Goal: Task Accomplishment & Management: Complete application form

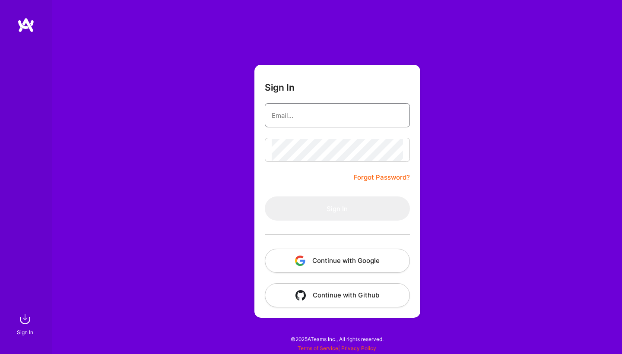
type input "[EMAIL_ADDRESS][DOMAIN_NAME]"
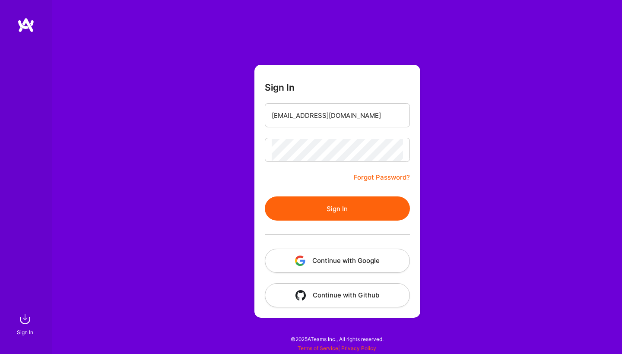
click at [324, 208] on button "Sign In" at bounding box center [337, 208] width 145 height 24
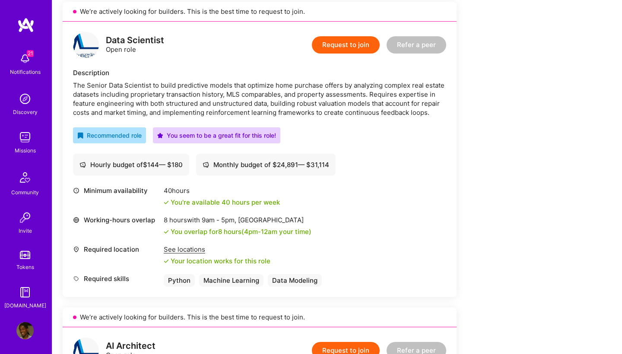
scroll to position [199, 0]
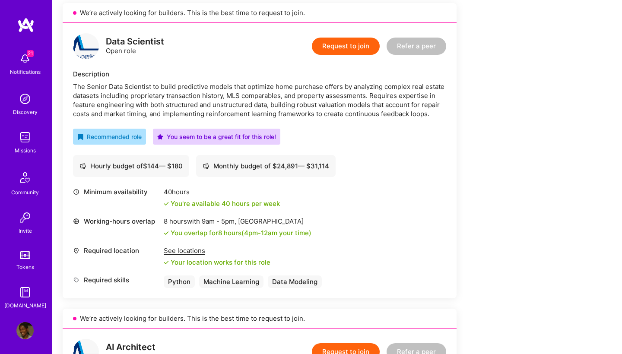
click at [355, 42] on button "Request to join" at bounding box center [346, 46] width 68 height 17
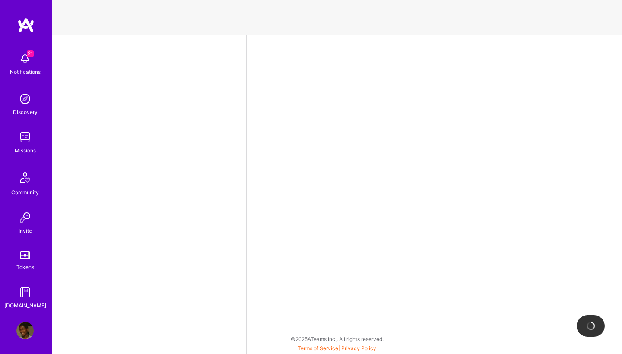
select select "NL"
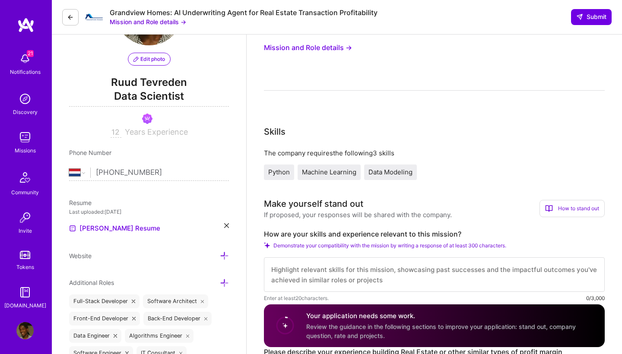
scroll to position [38, 0]
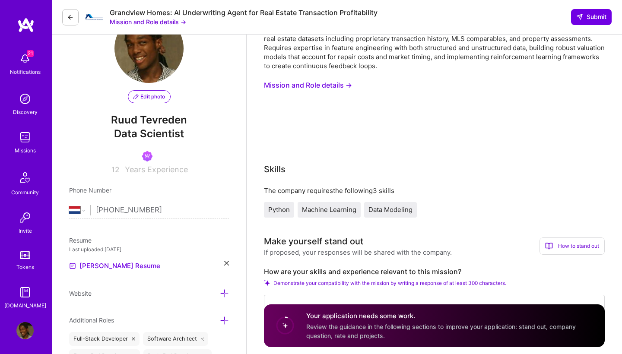
click at [340, 92] on button "Mission and Role details →" at bounding box center [308, 85] width 88 height 16
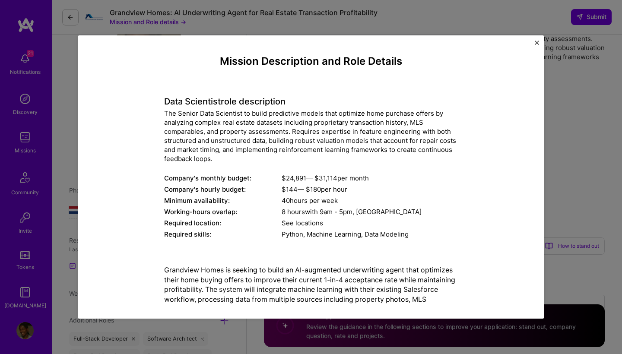
click at [536, 44] on img "Close" at bounding box center [536, 43] width 4 height 4
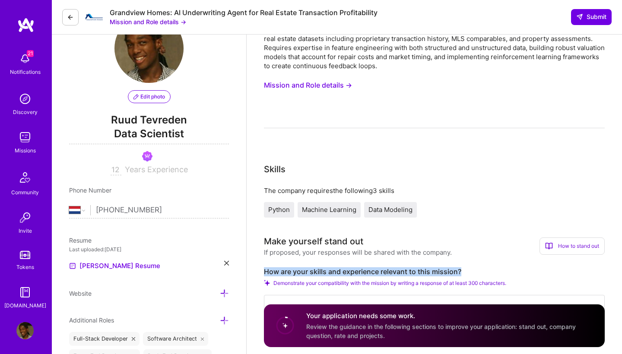
drag, startPoint x: 459, startPoint y: 269, endPoint x: 265, endPoint y: 269, distance: 194.7
click at [265, 269] on label "How are your skills and experience relevant to this mission?" at bounding box center [434, 271] width 341 height 9
copy label "How are your skills and experience relevant to this mission?"
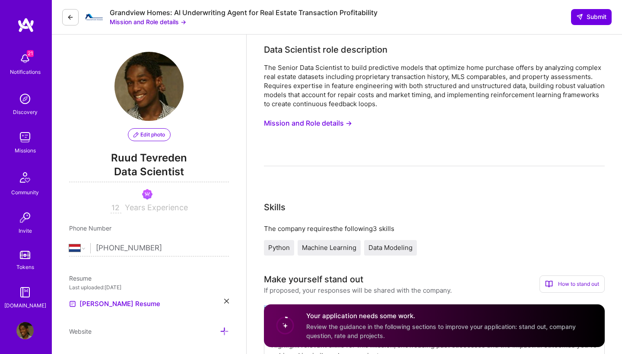
scroll to position [0, 0]
click at [349, 122] on button "Mission and Role details →" at bounding box center [308, 123] width 88 height 16
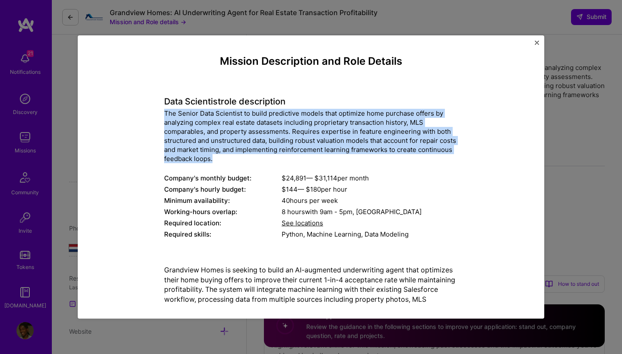
drag, startPoint x: 164, startPoint y: 110, endPoint x: 244, endPoint y: 161, distance: 94.6
click at [244, 161] on div "The Senior Data Scientist to build predictive models that optimize home purchas…" at bounding box center [311, 136] width 294 height 54
copy div "The Senior Data Scientist to build predictive models that optimize home purchas…"
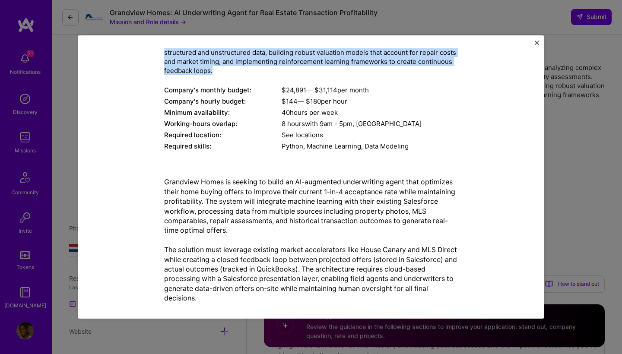
scroll to position [110, 0]
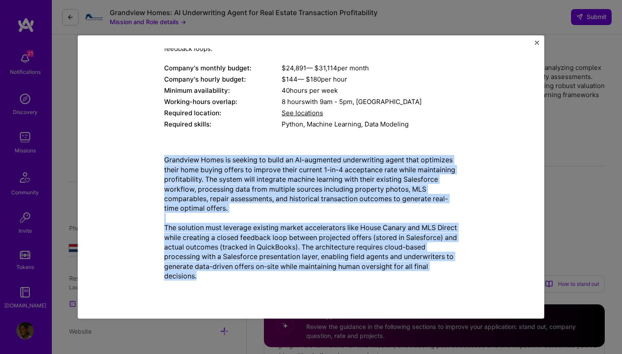
drag, startPoint x: 164, startPoint y: 159, endPoint x: 284, endPoint y: 276, distance: 167.9
click at [284, 276] on p "Grandview Homes is seeking to build an AI-augmented underwriting agent that opt…" at bounding box center [311, 218] width 294 height 126
copy p "Grandview Homes is seeking to build an AI-augmented underwriting agent that opt…"
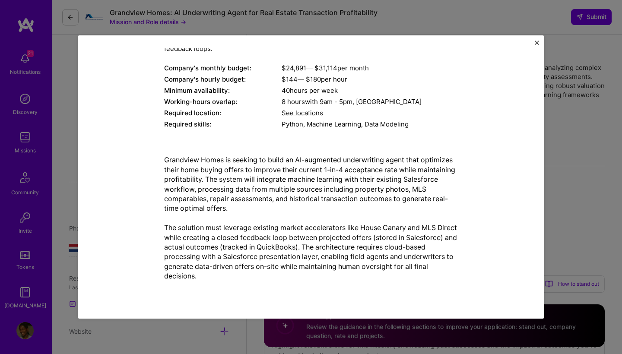
click at [540, 49] on div "Mission Description and Role Details Data Scientist role description The Senior…" at bounding box center [311, 176] width 466 height 283
click at [537, 41] on img "Close" at bounding box center [536, 43] width 4 height 4
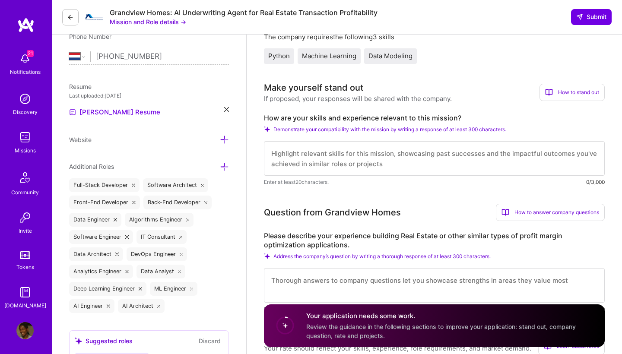
scroll to position [245, 0]
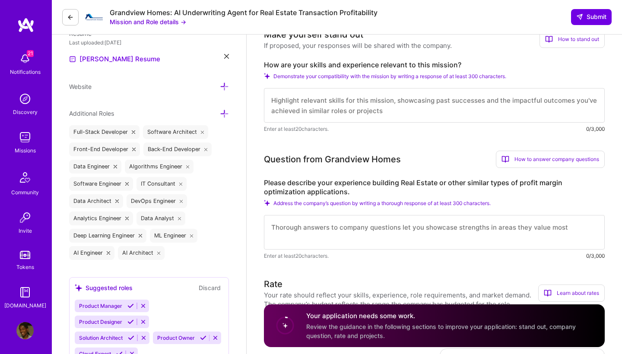
click at [319, 113] on textarea at bounding box center [434, 105] width 341 height 35
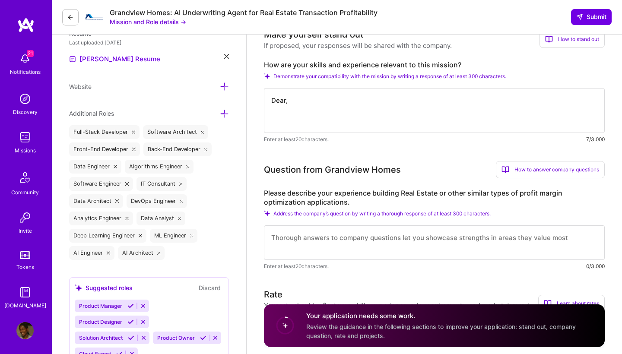
paste textarea "I am writing to express my enthusiastic interest in the Senior Data Scientist p…"
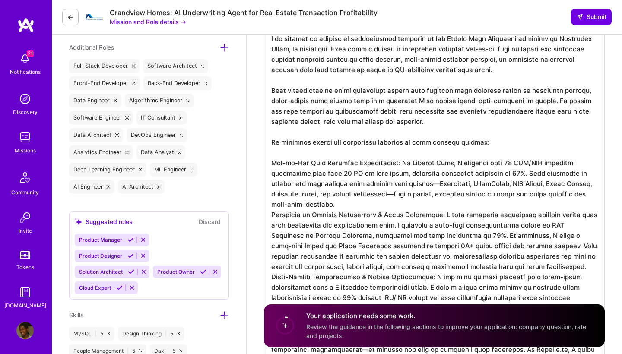
scroll to position [1, 0]
click at [313, 209] on textarea at bounding box center [434, 211] width 341 height 408
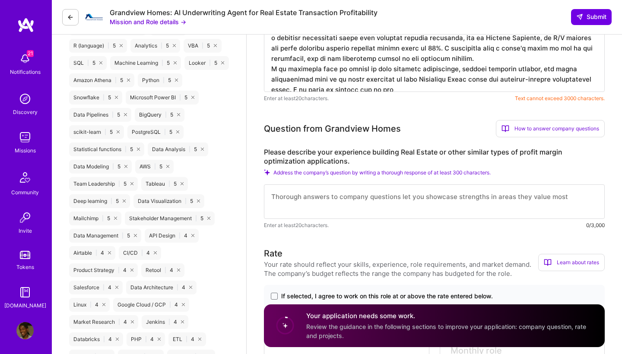
scroll to position [629, 0]
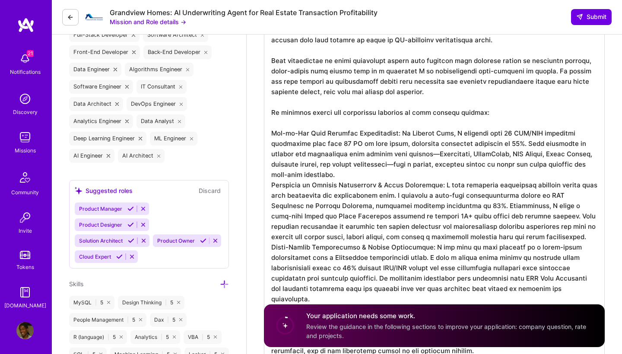
scroll to position [324, 0]
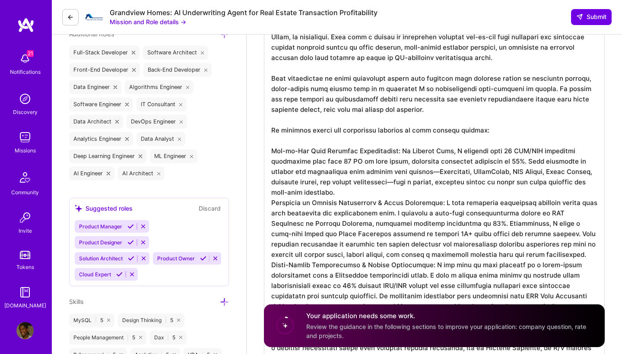
drag, startPoint x: 419, startPoint y: 136, endPoint x: 230, endPoint y: 2, distance: 231.0
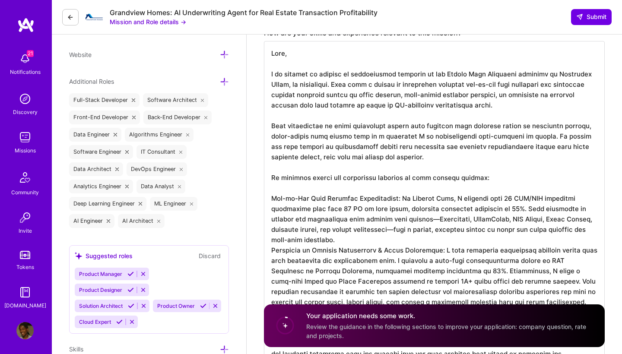
scroll to position [262, 0]
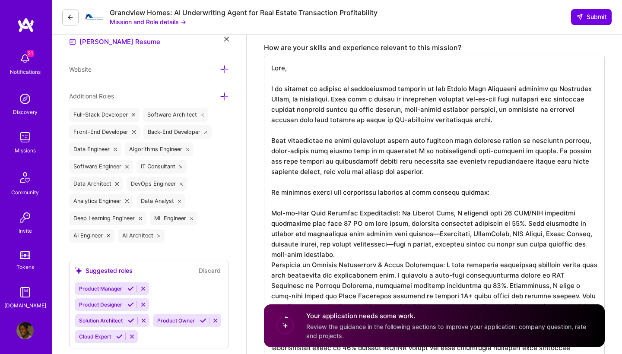
click at [325, 159] on textarea at bounding box center [434, 249] width 341 height 387
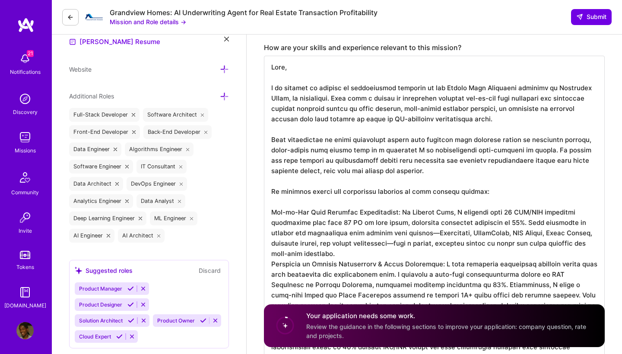
scroll to position [1, 0]
click at [282, 130] on textarea at bounding box center [434, 249] width 341 height 387
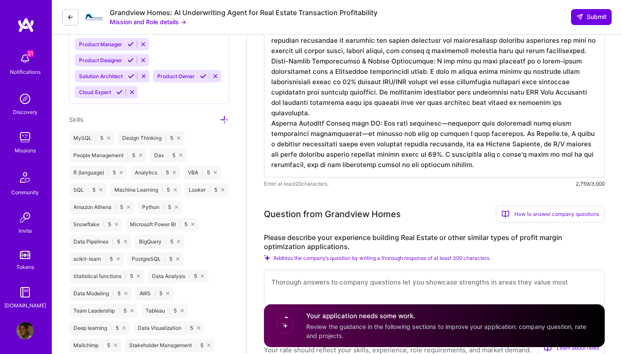
scroll to position [505, 0]
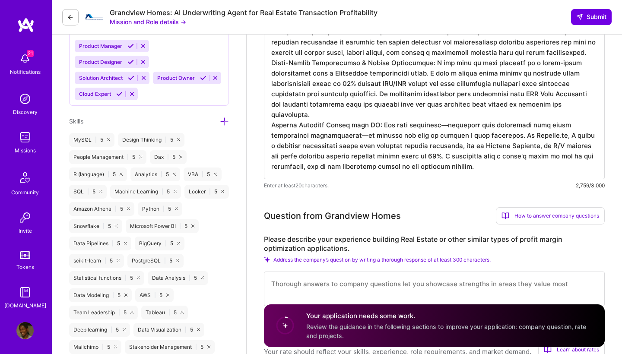
paste textarea "I am confident that my skills in data pipeline integration, machine learning ma…"
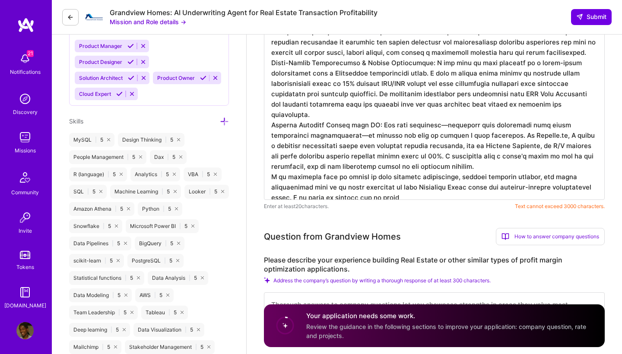
drag, startPoint x: 458, startPoint y: 183, endPoint x: 332, endPoint y: 184, distance: 126.1
click at [332, 184] on textarea at bounding box center [434, 6] width 341 height 387
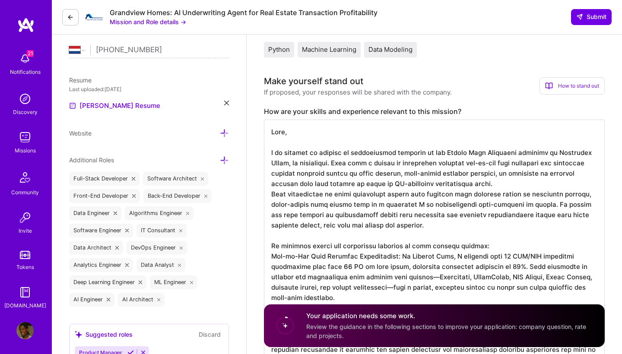
scroll to position [242, 0]
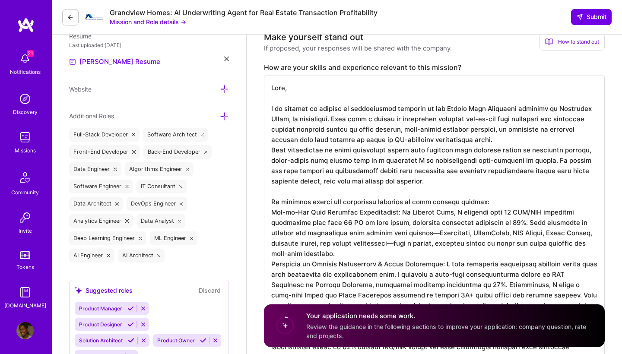
click at [276, 101] on textarea at bounding box center [434, 269] width 341 height 387
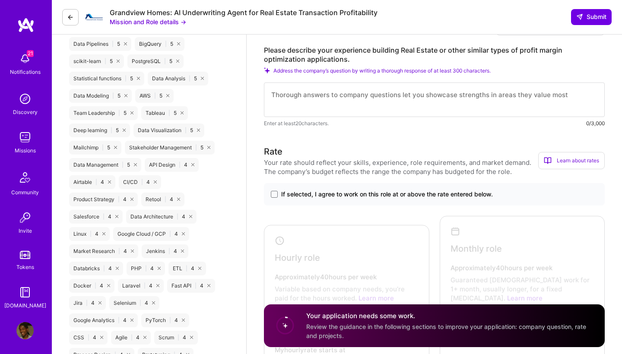
scroll to position [695, 0]
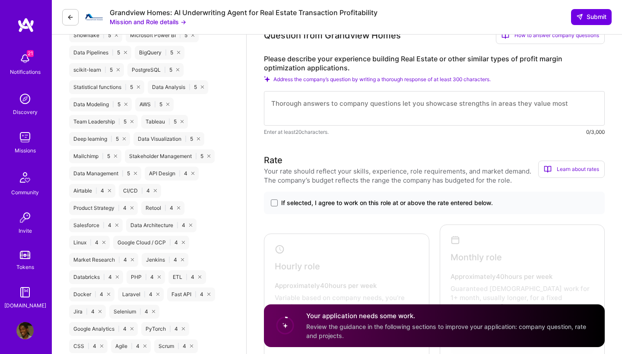
type textarea "Dear, I am writing to express my enthusiastic interest in the Senior Data Scien…"
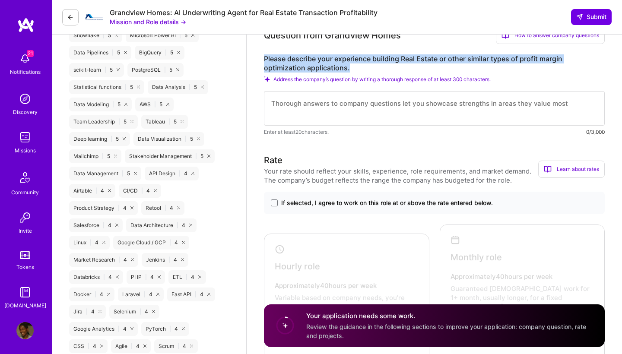
drag, startPoint x: 354, startPoint y: 70, endPoint x: 259, endPoint y: 63, distance: 95.2
copy label "Please describe your experience building Real Estate or other similar types of …"
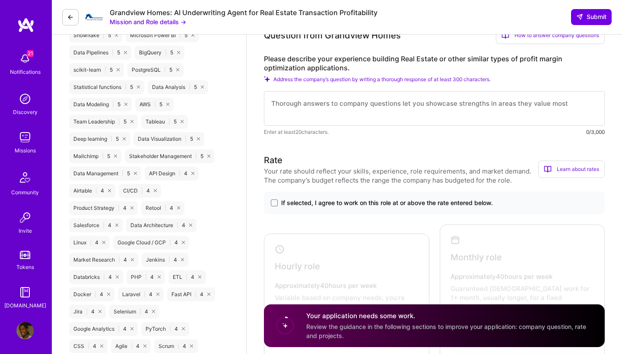
click at [314, 101] on textarea at bounding box center [434, 108] width 341 height 35
paste textarea "Lorem I dolor's ametc a elit seddoe-temporin utlaboreetd mag, A enim adminimve …"
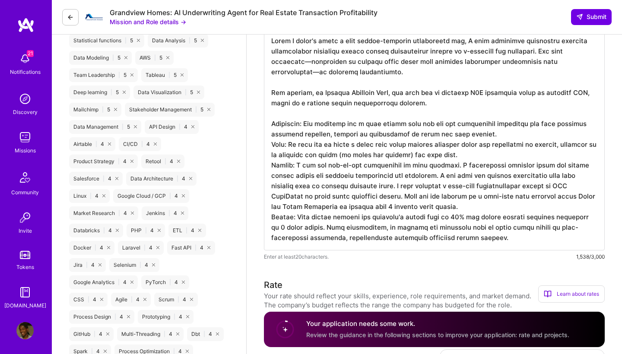
scroll to position [744, 0]
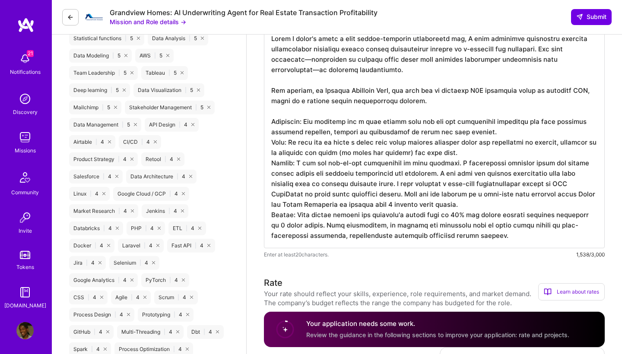
click at [488, 134] on textarea at bounding box center [434, 137] width 341 height 221
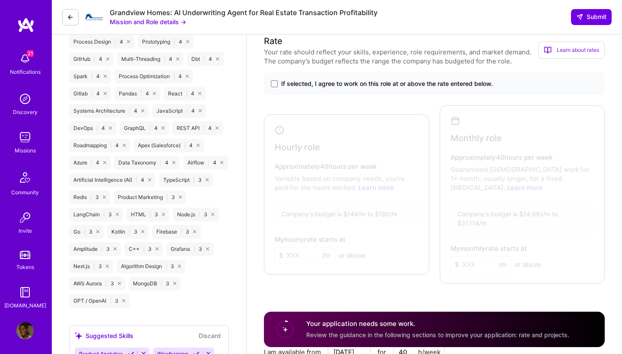
scroll to position [1020, 0]
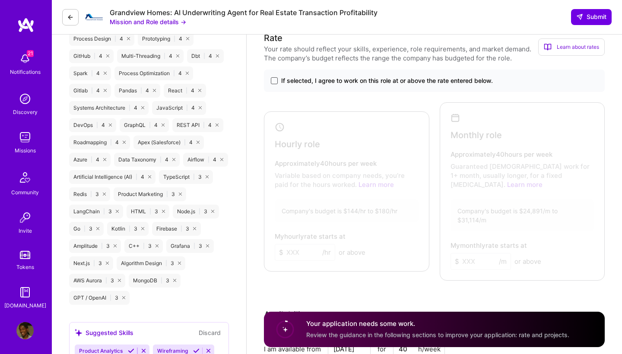
type textarea "Lorem I dolor's ametc a elit seddoe-temporin utlaboreetd mag, A enim adminimve …"
click at [274, 82] on span at bounding box center [274, 80] width 7 height 7
click at [0, 0] on input "If selected, I agree to work on this role at or above the rate entered below." at bounding box center [0, 0] width 0 height 0
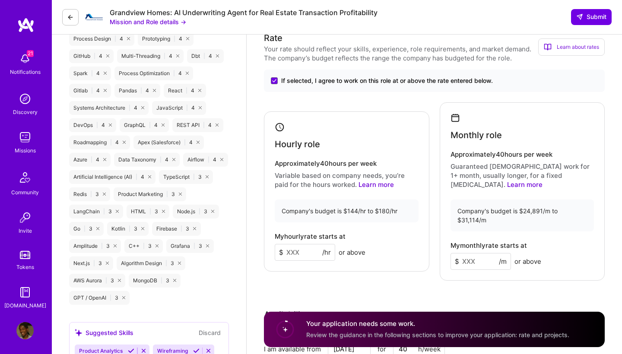
click at [303, 244] on input at bounding box center [305, 252] width 60 height 17
type input "170"
click at [358, 264] on div "Rate Your rate should reflect your skills, experience, role requirements, and m…" at bounding box center [434, 231] width 341 height 399
click at [489, 253] on input at bounding box center [480, 261] width 60 height 17
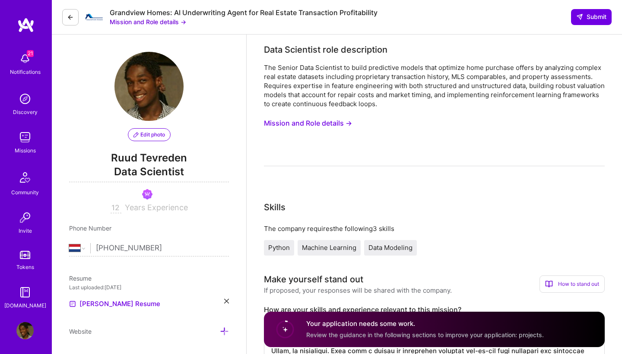
scroll to position [0, 0]
click at [325, 125] on button "Mission and Role details →" at bounding box center [308, 123] width 88 height 16
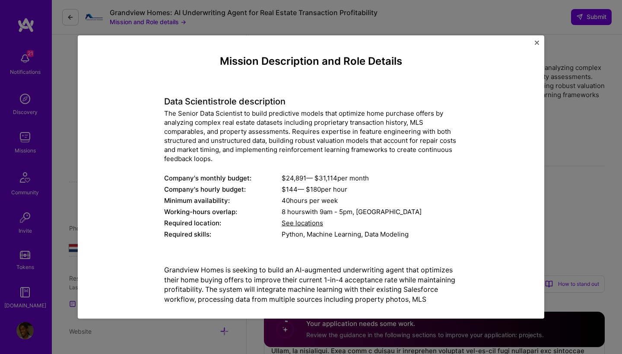
click at [538, 41] on img "Close" at bounding box center [536, 43] width 4 height 4
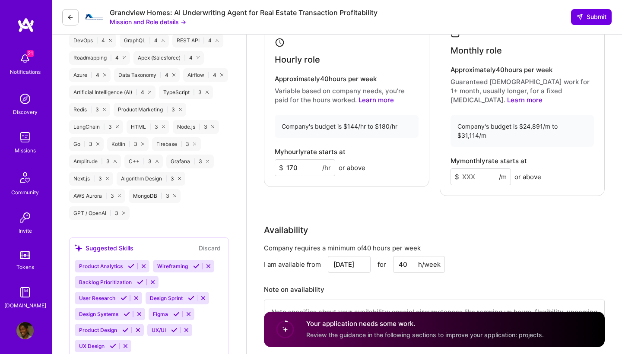
scroll to position [1115, 0]
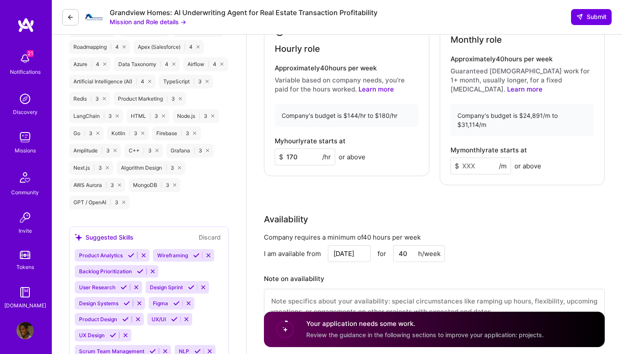
click at [478, 158] on input at bounding box center [480, 166] width 60 height 17
type input "2"
click at [480, 188] on div "Rate Your rate should reflect your skills, experience, role requirements, and m…" at bounding box center [434, 135] width 341 height 399
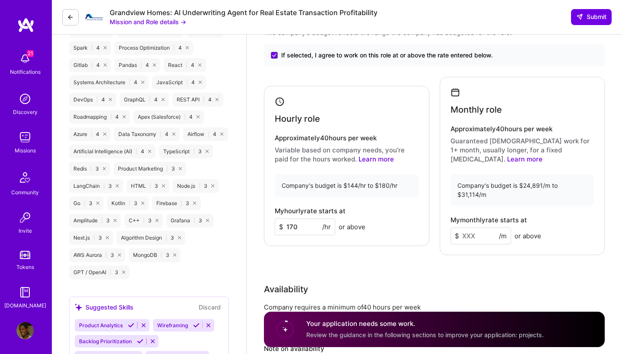
scroll to position [1040, 0]
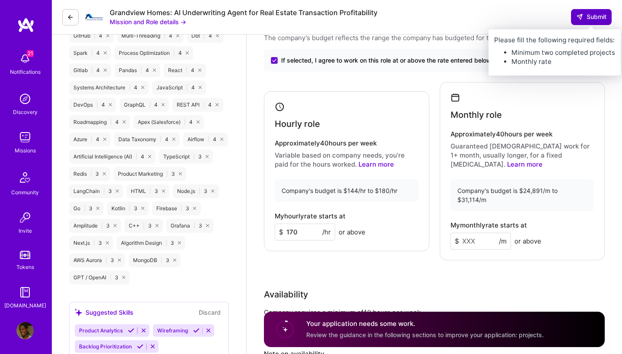
click at [590, 17] on span "Submit" at bounding box center [591, 17] width 30 height 9
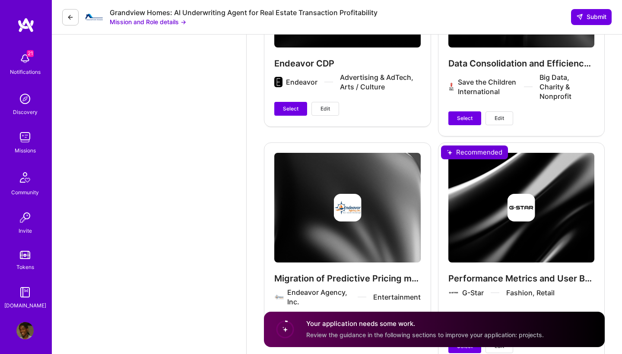
scroll to position [2377, 0]
click at [468, 111] on button "Select" at bounding box center [464, 118] width 33 height 14
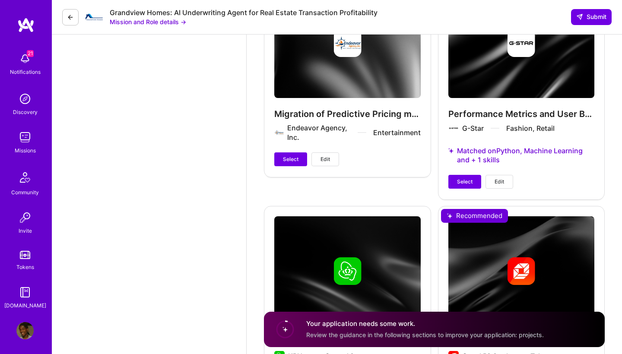
scroll to position [2534, 0]
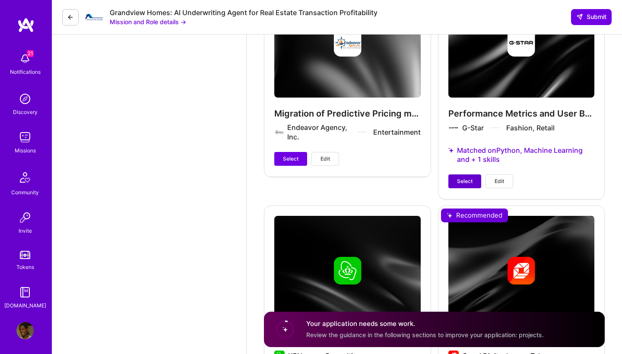
click at [455, 174] on button "Select" at bounding box center [464, 181] width 33 height 14
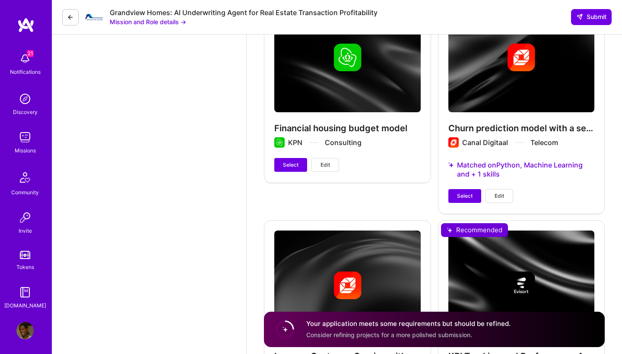
scroll to position [2755, 0]
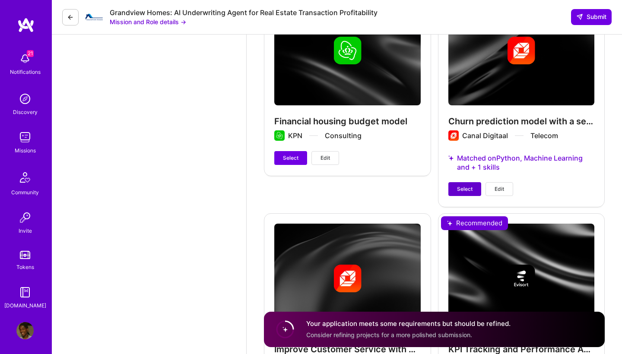
click at [457, 185] on span "Select" at bounding box center [465, 189] width 16 height 8
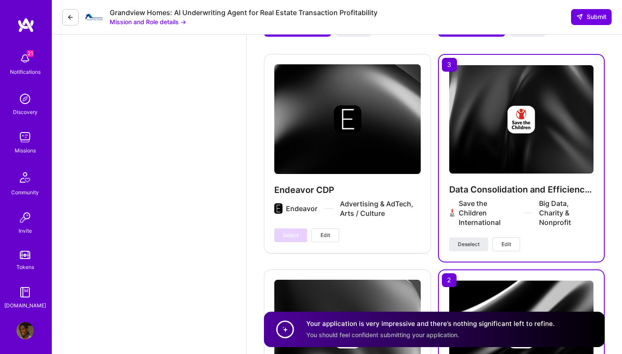
scroll to position [2268, 0]
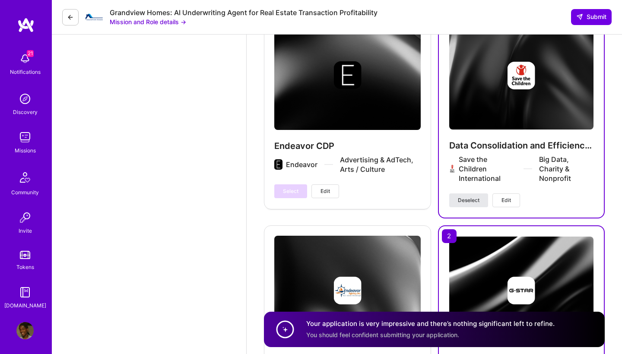
click at [478, 196] on span "Deselect" at bounding box center [469, 200] width 22 height 8
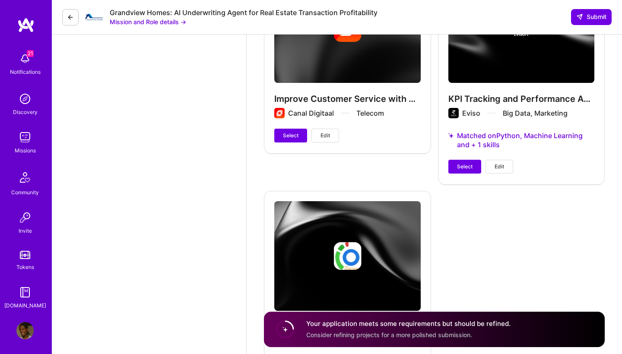
scroll to position [3002, 0]
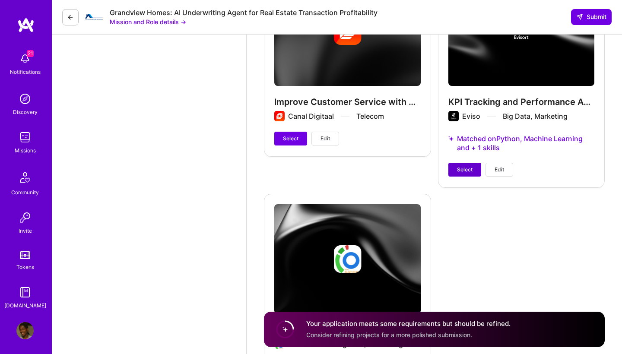
click at [464, 166] on span "Select" at bounding box center [465, 170] width 16 height 8
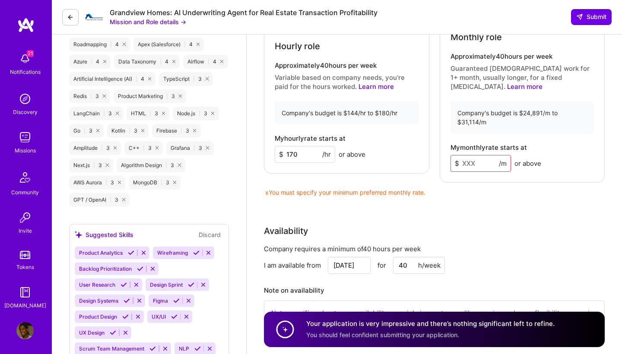
scroll to position [1111, 0]
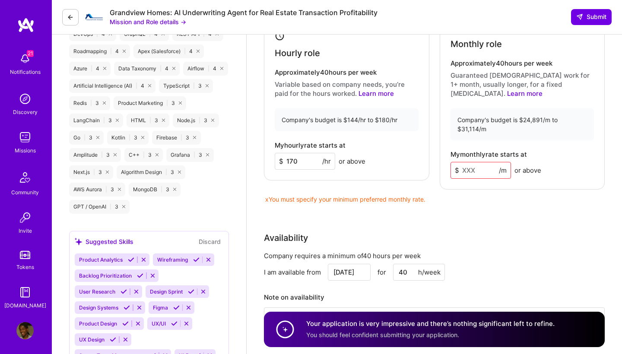
click at [480, 162] on input at bounding box center [480, 170] width 60 height 17
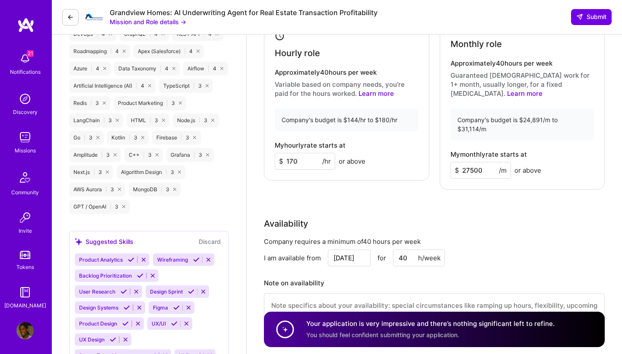
type input "27500"
click at [491, 175] on div "Rate Your rate should reflect your skills, experience, role requirements, and m…" at bounding box center [434, 139] width 341 height 399
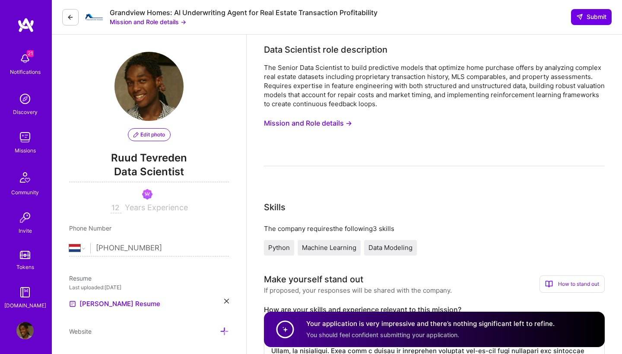
scroll to position [0, 0]
click at [594, 23] on button "Submit" at bounding box center [591, 17] width 41 height 16
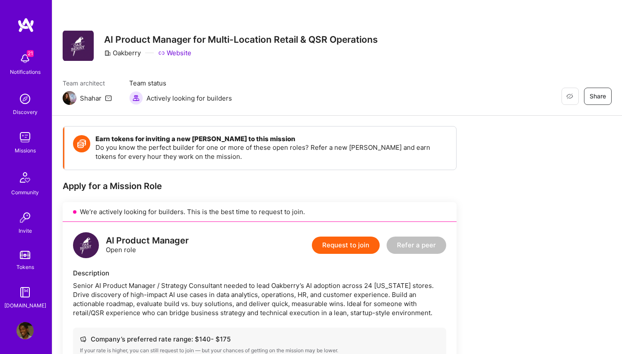
click at [349, 245] on button "Request to join" at bounding box center [346, 245] width 68 height 17
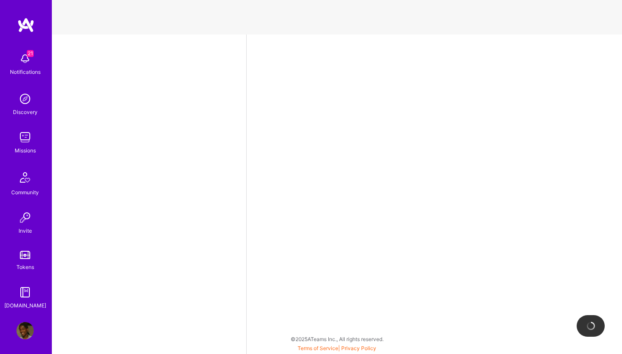
select select "NL"
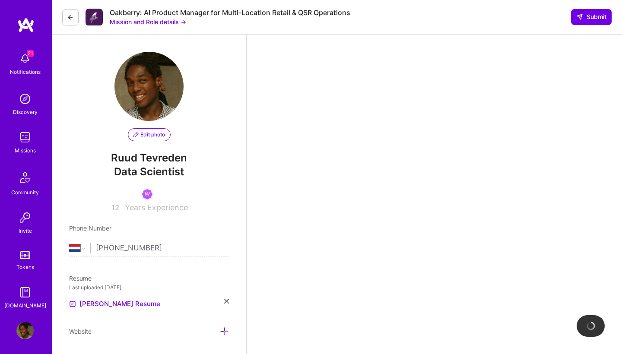
scroll to position [181, 0]
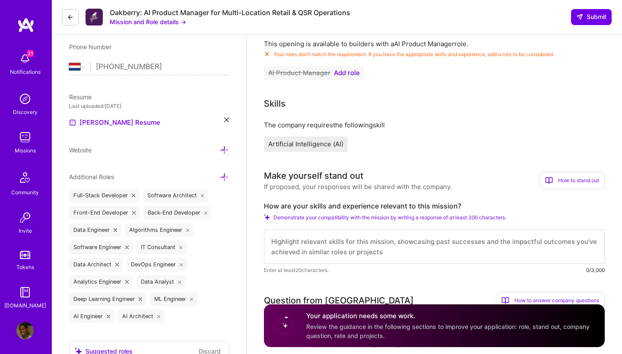
click at [344, 75] on span "Add role" at bounding box center [347, 73] width 26 height 7
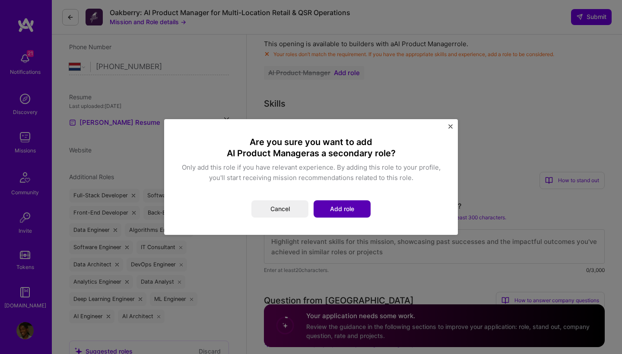
click at [339, 210] on button "Add role" at bounding box center [341, 208] width 57 height 17
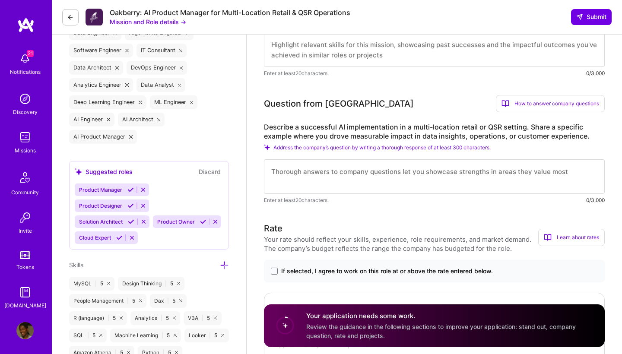
scroll to position [382, 0]
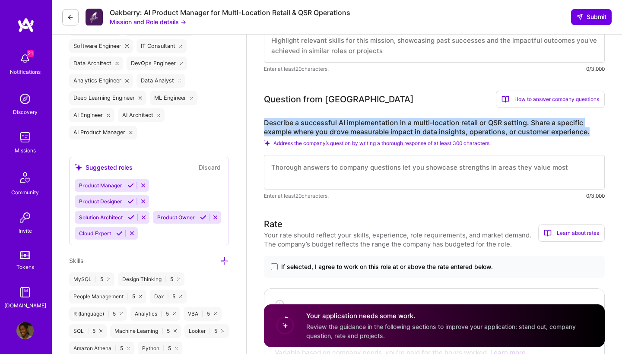
drag, startPoint x: 589, startPoint y: 129, endPoint x: 268, endPoint y: 115, distance: 321.9
click at [268, 115] on div "Question from Oakberry How to answer company questions Mastering company questi…" at bounding box center [434, 146] width 341 height 110
copy label "Describe a successful AI implementation in a multi-location retail or QSR setti…"
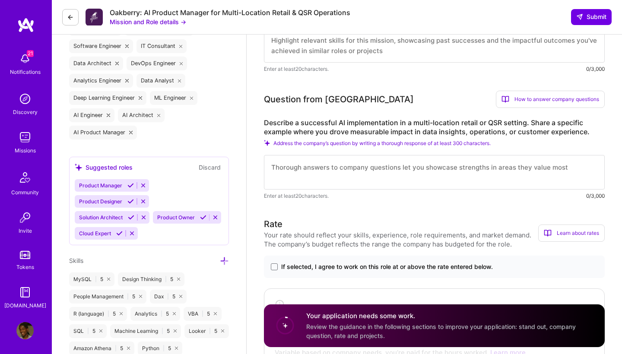
click at [309, 175] on textarea at bounding box center [434, 172] width 341 height 35
paste textarea "At G-Star RAW, a global retail brand with hundreds of stores, we faced a signif…"
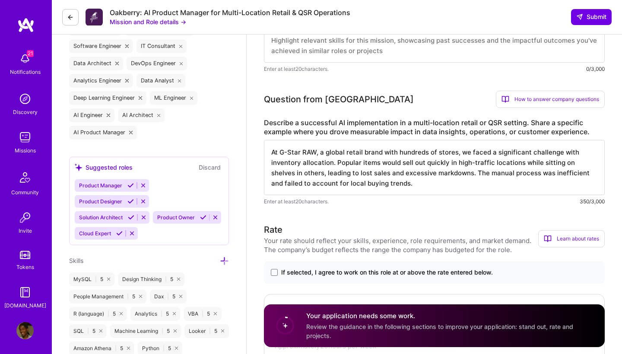
paste textarea "My task as the Senior Data Scientist was to design and implement a predictive i…"
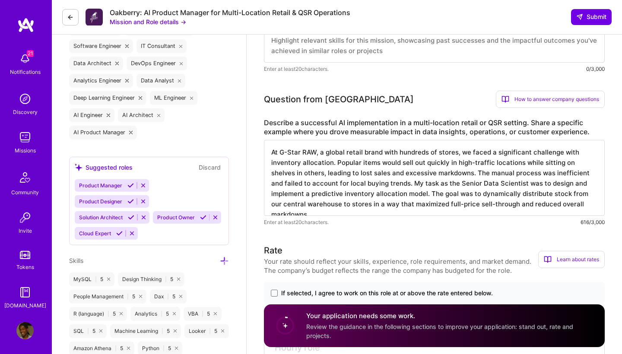
paste textarea "To solve this, I led a three-phase approach: Data Integration: I first built a …"
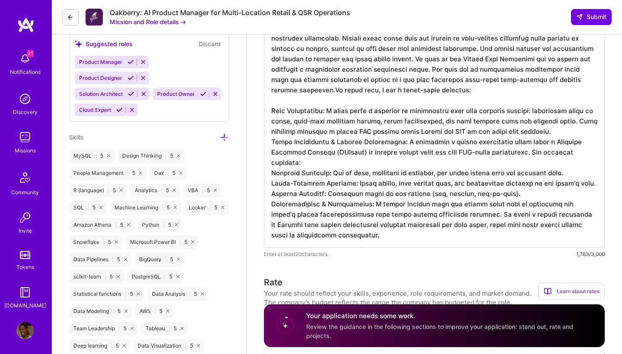
scroll to position [506, 0]
click at [525, 136] on textarea at bounding box center [434, 131] width 341 height 231
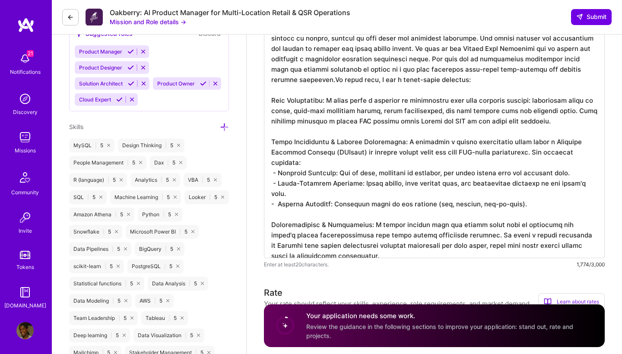
scroll to position [519, 0]
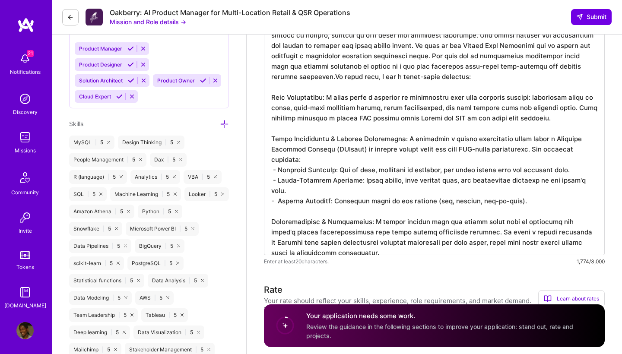
click at [378, 243] on textarea at bounding box center [434, 129] width 341 height 252
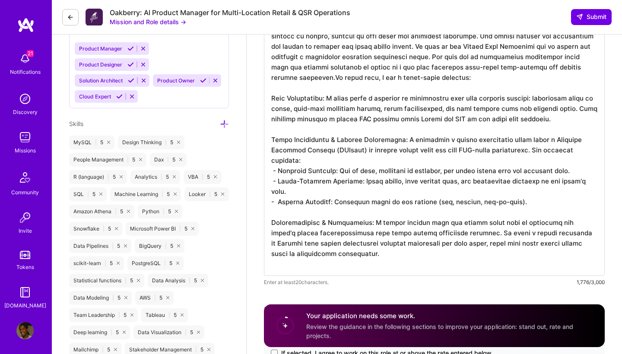
paste textarea "The implementation was a clear success. Within two quarters, we achieved: A 15%…"
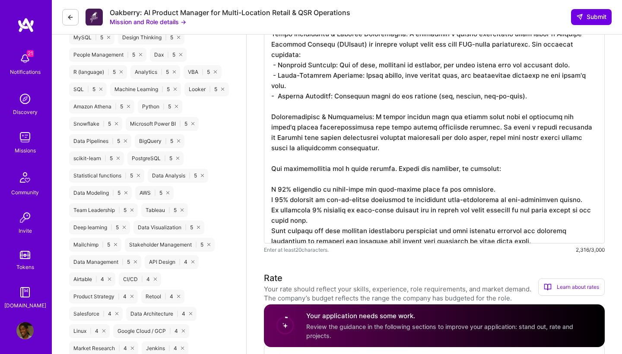
scroll to position [626, 0]
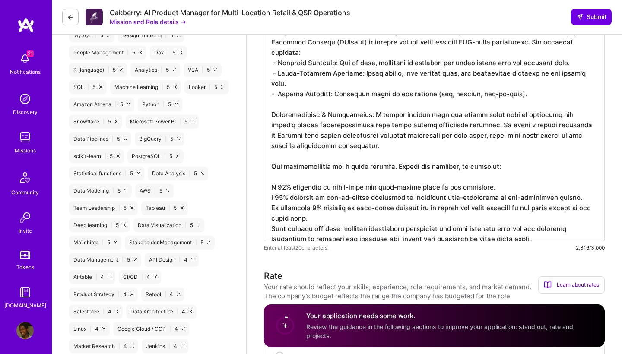
click at [272, 178] on textarea at bounding box center [434, 68] width 341 height 345
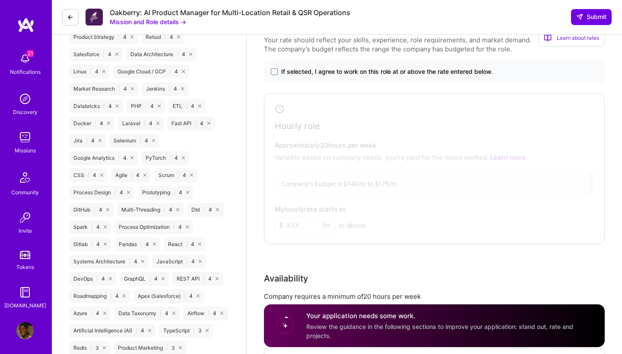
scroll to position [888, 0]
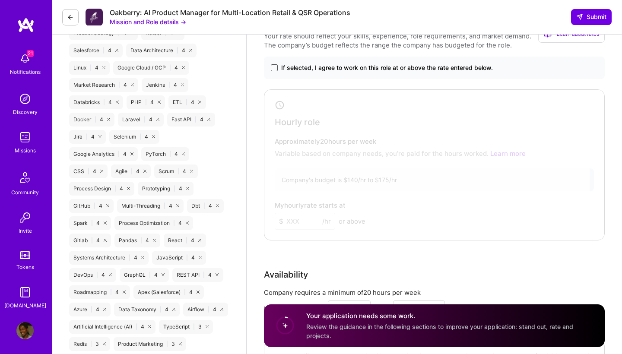
type textarea "At G-Star RAW, a global retail brand with hundreds of stores, we faced a signif…"
click at [277, 70] on span at bounding box center [274, 67] width 7 height 7
click at [0, 0] on input "If selected, I agree to work on this role at or above the rate entered below." at bounding box center [0, 0] width 0 height 0
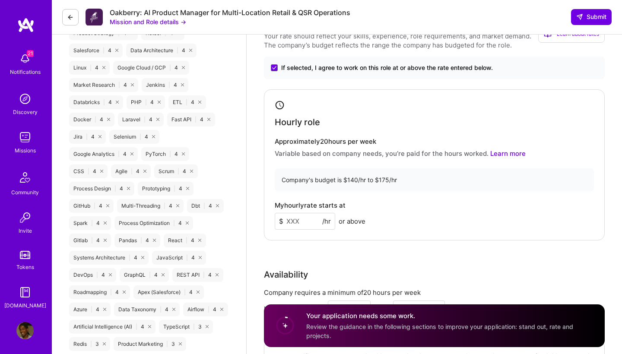
click at [314, 217] on input at bounding box center [305, 221] width 60 height 17
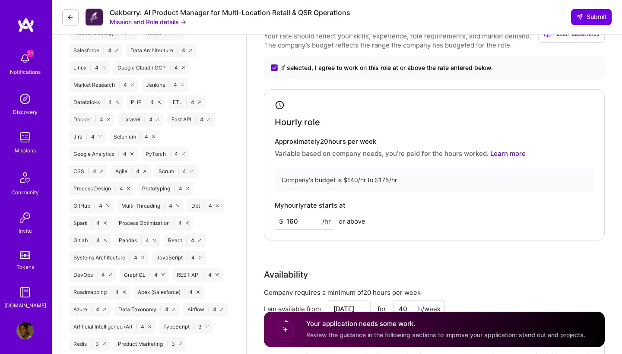
type input "160"
click at [417, 202] on div "My hourly rate starts at $ 160 /hr or above" at bounding box center [434, 216] width 319 height 28
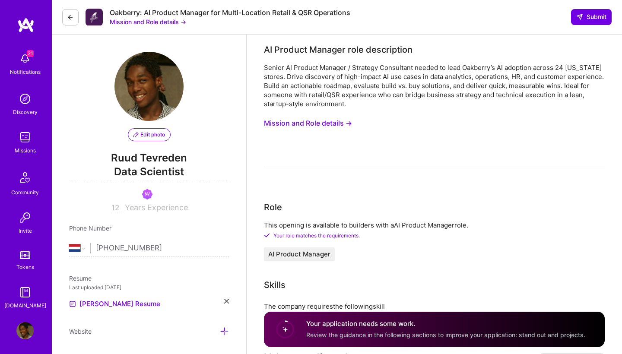
scroll to position [0, 0]
click at [334, 123] on button "Mission and Role details →" at bounding box center [308, 123] width 88 height 16
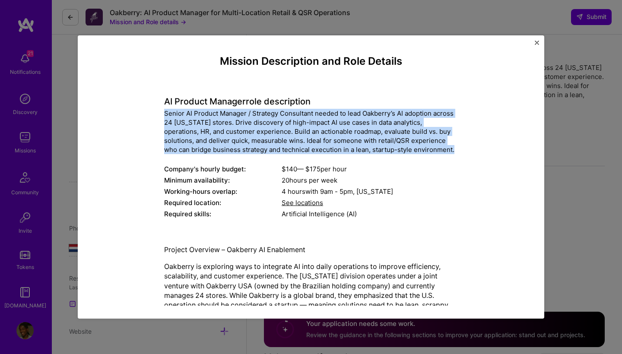
drag, startPoint x: 164, startPoint y: 112, endPoint x: 442, endPoint y: 152, distance: 280.8
copy div "Senior AI Product Manager / Strategy Consultant needed to lead Oakberry’s AI ad…"
click at [179, 123] on div "Senior AI Product Manager / Strategy Consultant needed to lead Oakberry’s AI ad…" at bounding box center [311, 131] width 294 height 45
drag, startPoint x: 164, startPoint y: 114, endPoint x: 435, endPoint y: 150, distance: 273.0
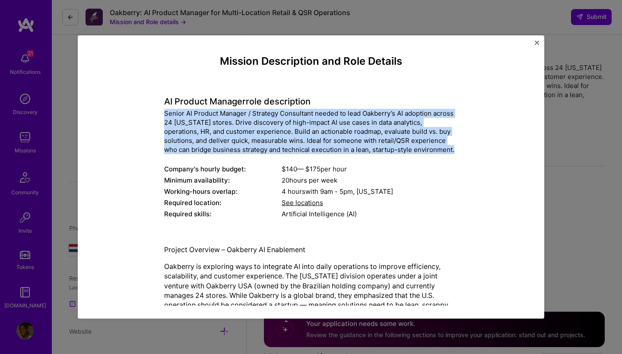
click at [435, 150] on div "Senior AI Product Manager / Strategy Consultant needed to lead Oakberry’s AI ad…" at bounding box center [311, 131] width 294 height 45
copy div "Senior AI Product Manager / Strategy Consultant needed to lead Oakberry’s AI ad…"
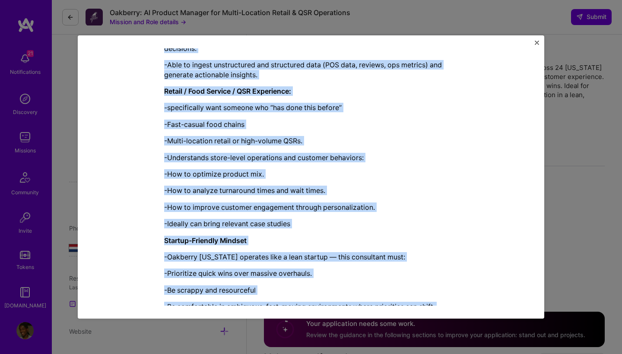
scroll to position [928, 0]
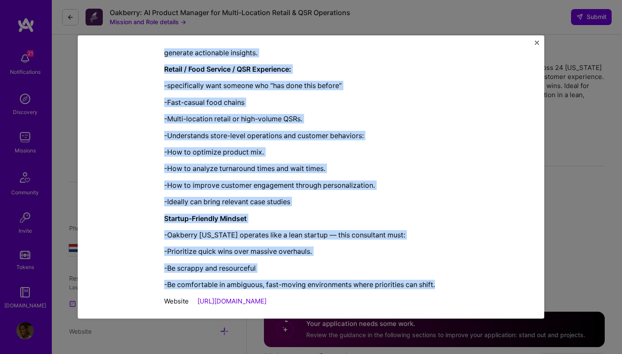
drag, startPoint x: 164, startPoint y: 111, endPoint x: 467, endPoint y: 275, distance: 344.2
copy div "Oakberry is exploring ways to integrate AI into daily operations to improve eff…"
click at [538, 45] on button "Close" at bounding box center [536, 45] width 4 height 9
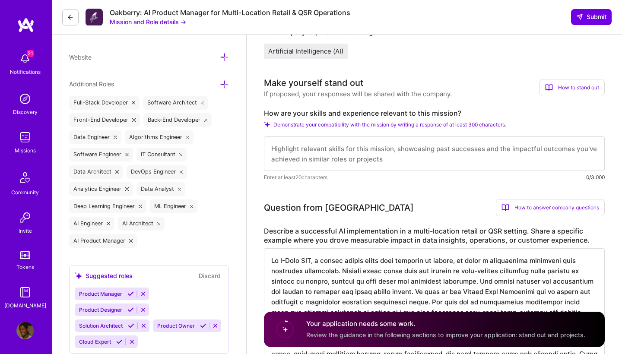
scroll to position [293, 0]
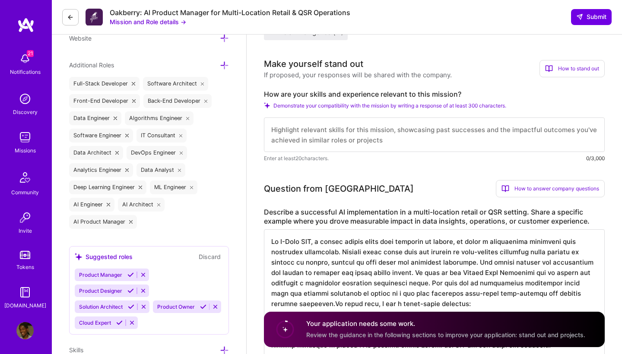
click at [335, 132] on textarea at bounding box center [434, 134] width 341 height 35
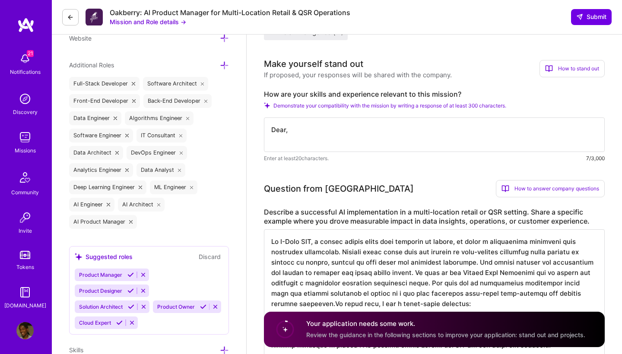
paste textarea "I am writing to express my strong interest in the Senior AI Product Manager / S…"
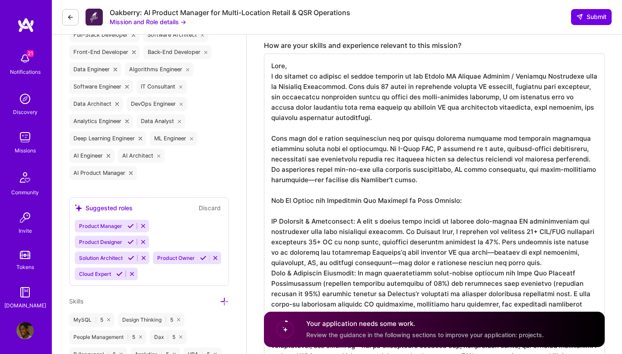
scroll to position [341, 0]
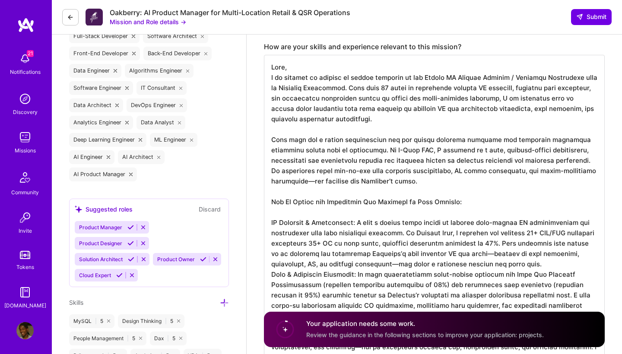
drag, startPoint x: 334, startPoint y: 88, endPoint x: 236, endPoint y: 67, distance: 99.8
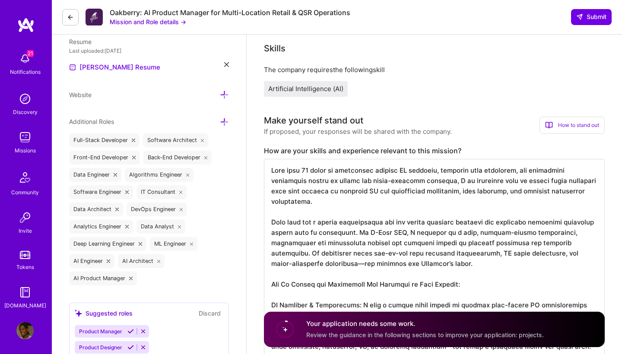
scroll to position [1, 0]
click at [284, 202] on textarea at bounding box center [434, 347] width 341 height 376
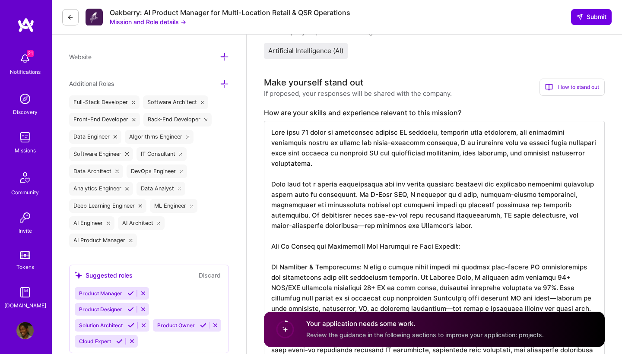
scroll to position [280, 0]
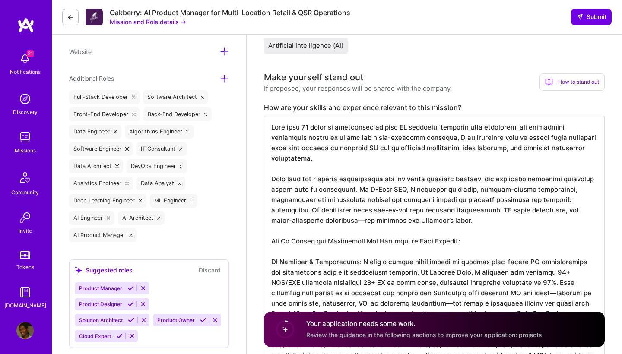
drag, startPoint x: 406, startPoint y: 214, endPoint x: 250, endPoint y: 161, distance: 164.1
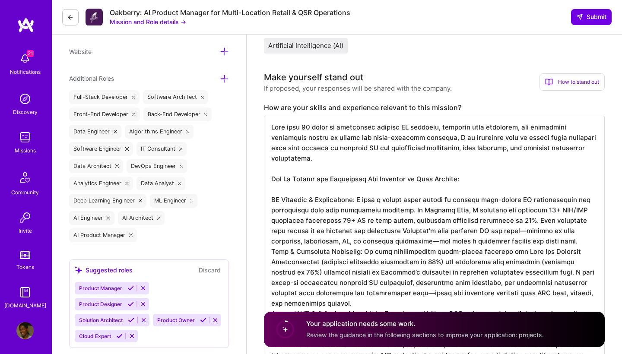
scroll to position [0, 0]
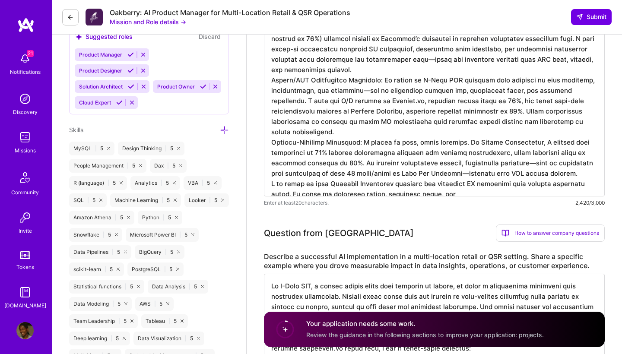
scroll to position [537, 0]
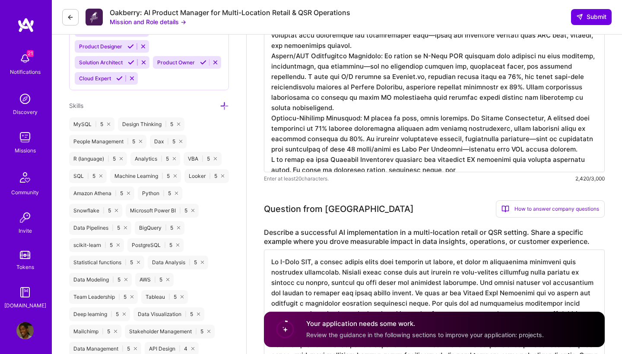
click at [578, 142] on textarea at bounding box center [434, 15] width 341 height 314
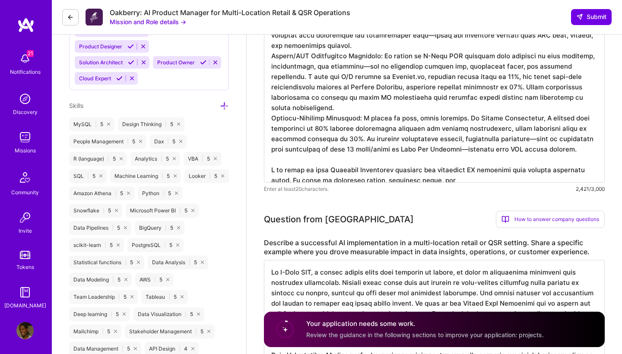
drag, startPoint x: 437, startPoint y: 169, endPoint x: 222, endPoint y: 160, distance: 215.2
paste textarea "hands-on execution makes me ideally suited to lead your AI adoption journey."
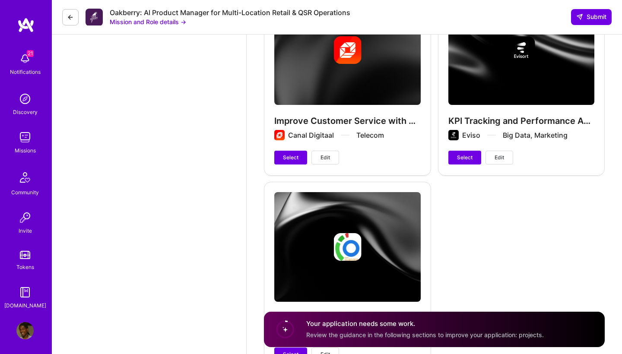
scroll to position [3027, 0]
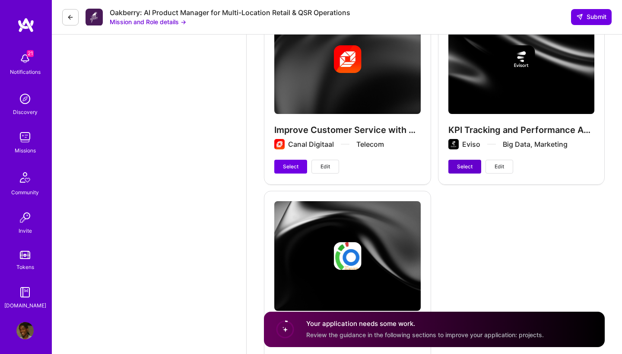
type textarea "With over 10 years of experience driving AI strategy, building data pipelines, …"
click at [462, 161] on button "Select" at bounding box center [464, 167] width 33 height 14
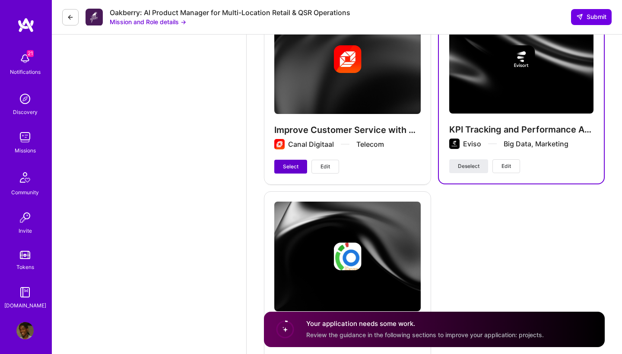
click at [292, 164] on span "Select" at bounding box center [291, 167] width 16 height 8
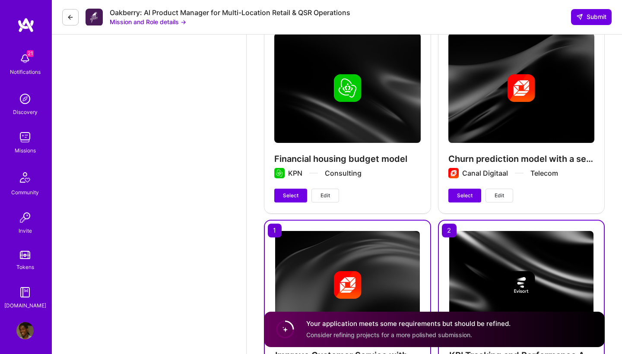
scroll to position [2799, 0]
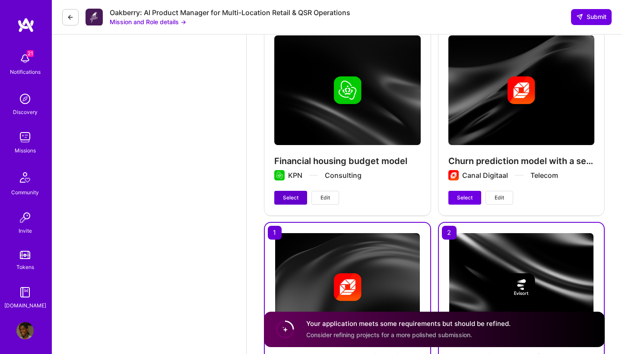
click at [279, 197] on button "Select" at bounding box center [290, 198] width 33 height 14
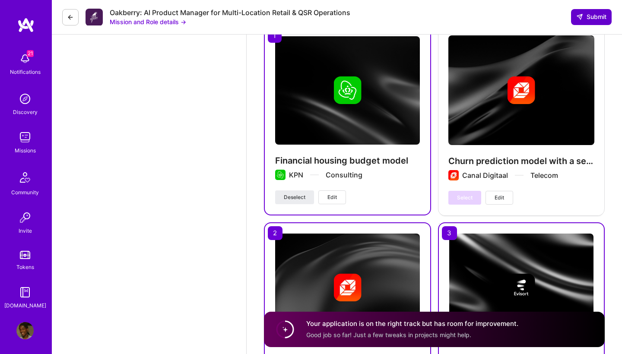
click at [590, 19] on span "Submit" at bounding box center [591, 17] width 30 height 9
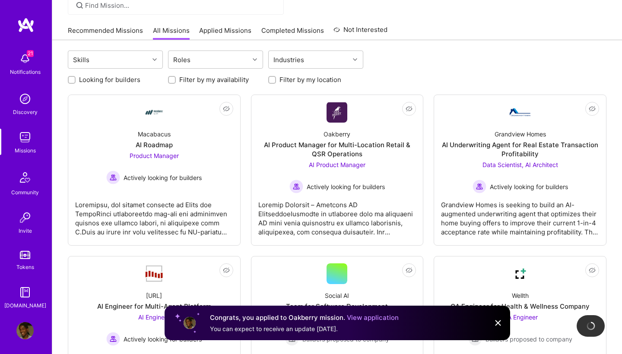
scroll to position [63, 0]
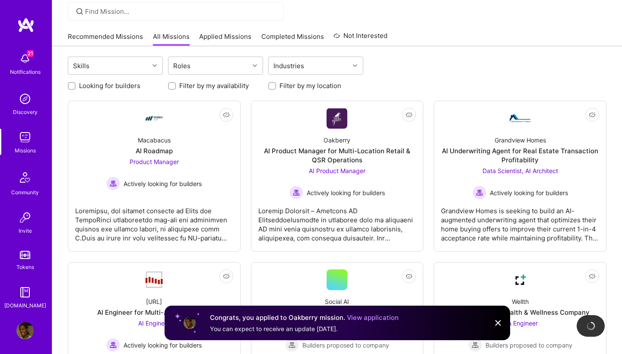
click at [106, 34] on link "Recommended Missions" at bounding box center [105, 39] width 75 height 14
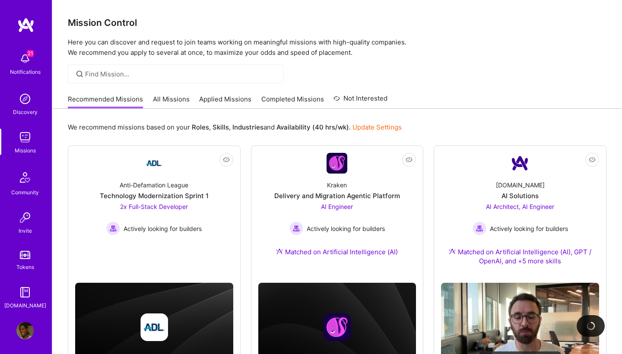
click at [172, 104] on link "All Missions" at bounding box center [171, 102] width 37 height 14
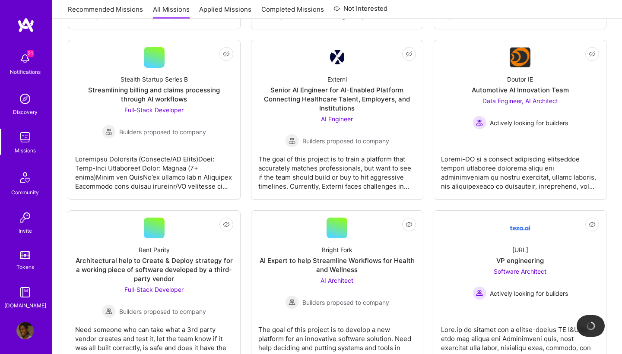
scroll to position [439, 0]
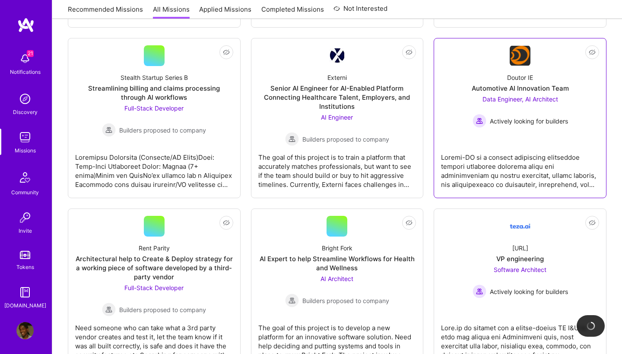
click at [526, 137] on link "Not Interested Doutor IE Automotive AI Innovation Team Data Engineer, AI Archit…" at bounding box center [520, 117] width 158 height 145
